Goal: Check status: Check status

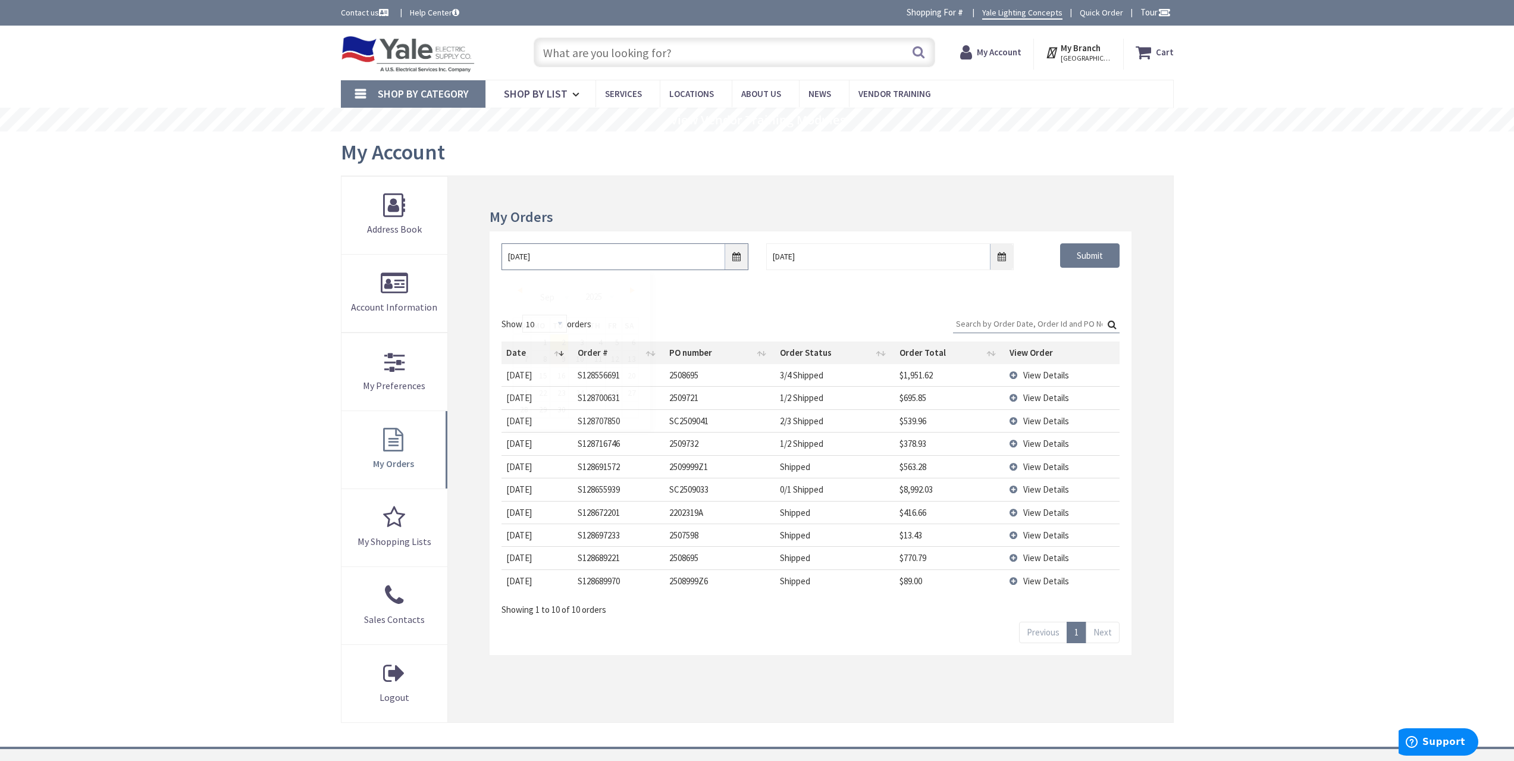
click at [732, 267] on input "[DATE]" at bounding box center [625, 256] width 247 height 27
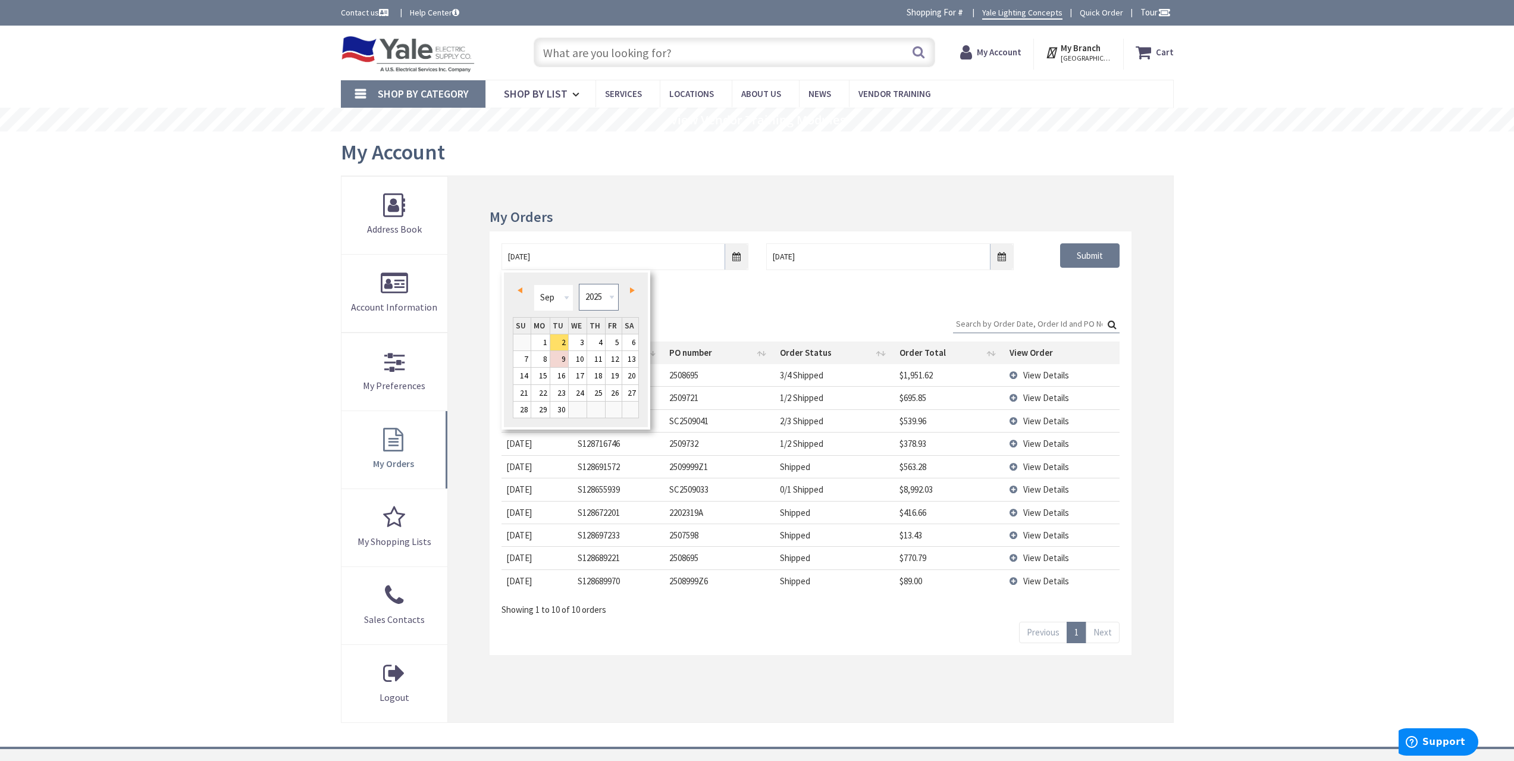
click at [589, 297] on select "1980 1981 1982 1983 1984 1985 1986 1987 1988 1989 1990 1991 1992 1993 1994 1995…" at bounding box center [599, 297] width 40 height 27
type input "[DATE]"
click at [1108, 264] on input "Submit" at bounding box center [1089, 255] width 59 height 25
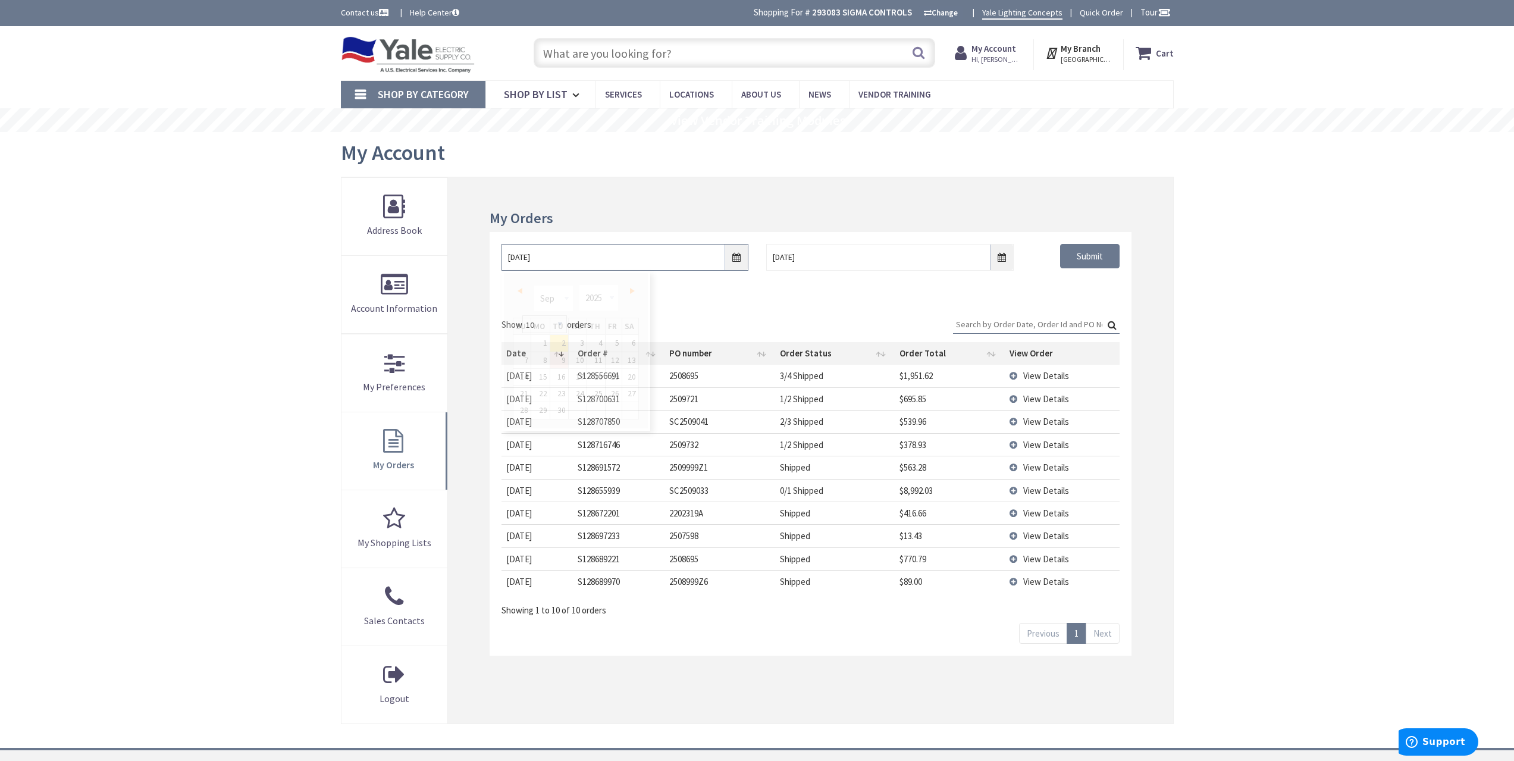
click at [730, 261] on input "[DATE]" at bounding box center [625, 257] width 247 height 27
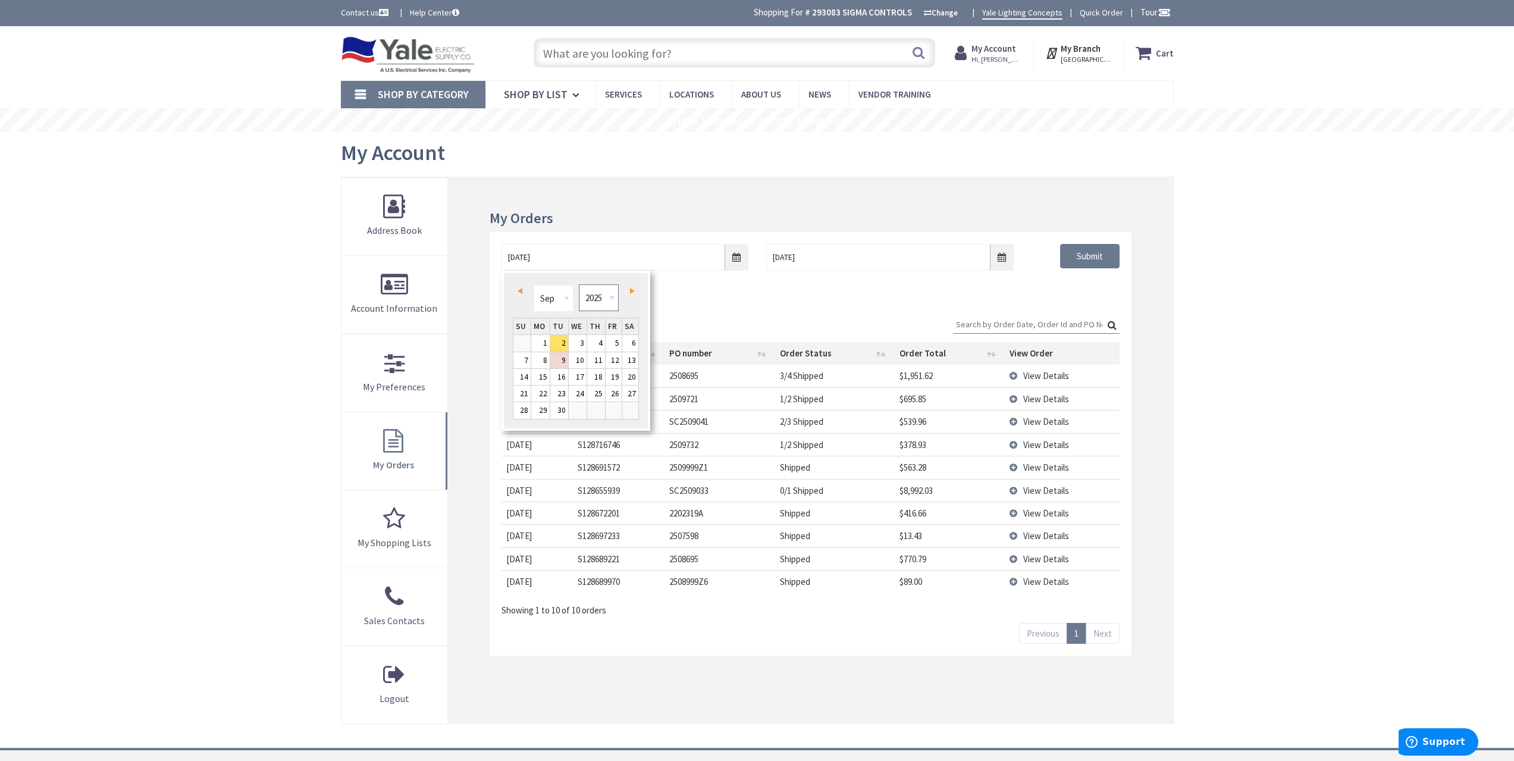
click at [615, 305] on select "1980 1981 1982 1983 1984 1985 1986 1987 1988 1989 1990 1991 1992 1993 1994 1995…" at bounding box center [599, 297] width 40 height 27
type input "[DATE]"
click at [1123, 285] on div "09/01/2021 9/9/2025 Submit" at bounding box center [810, 267] width 641 height 71
click at [1107, 265] on input "Submit" at bounding box center [1089, 256] width 59 height 25
